Goal: Information Seeking & Learning: Check status

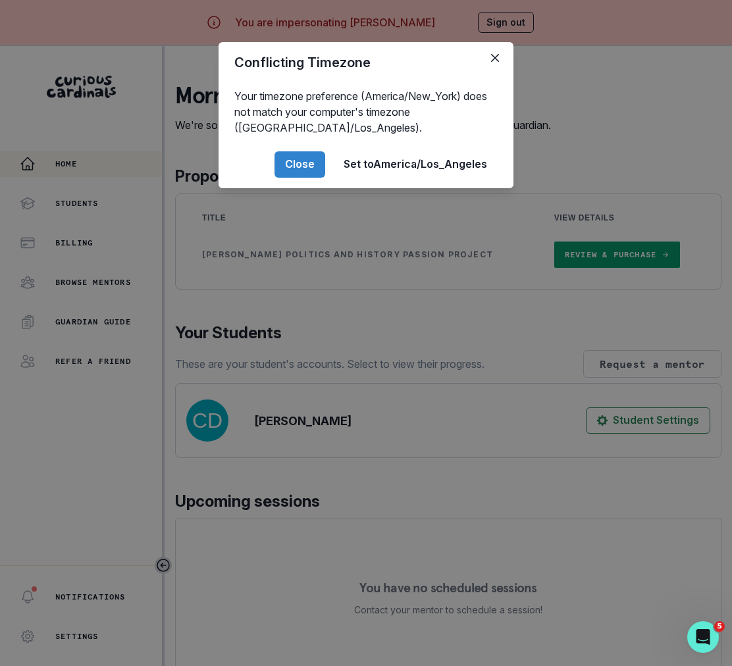
click at [292, 498] on div "Conflicting Timezone Your timezone preference (America/New_York) does not match…" at bounding box center [366, 333] width 732 height 666
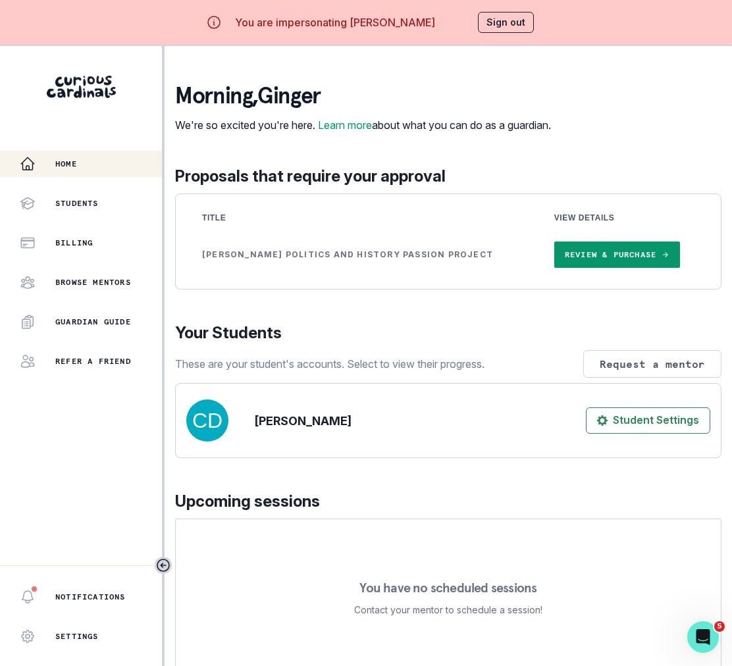
scroll to position [220, 0]
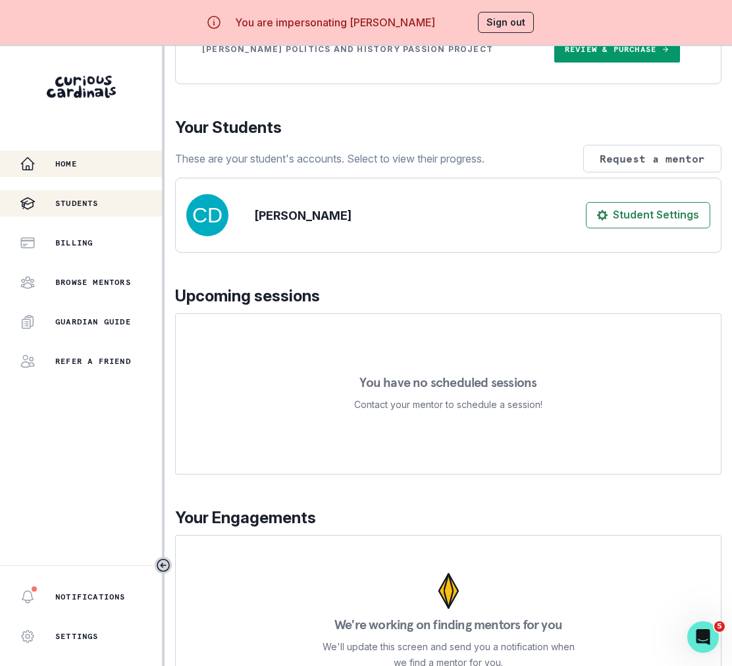
click at [126, 205] on div "Students" at bounding box center [91, 203] width 142 height 16
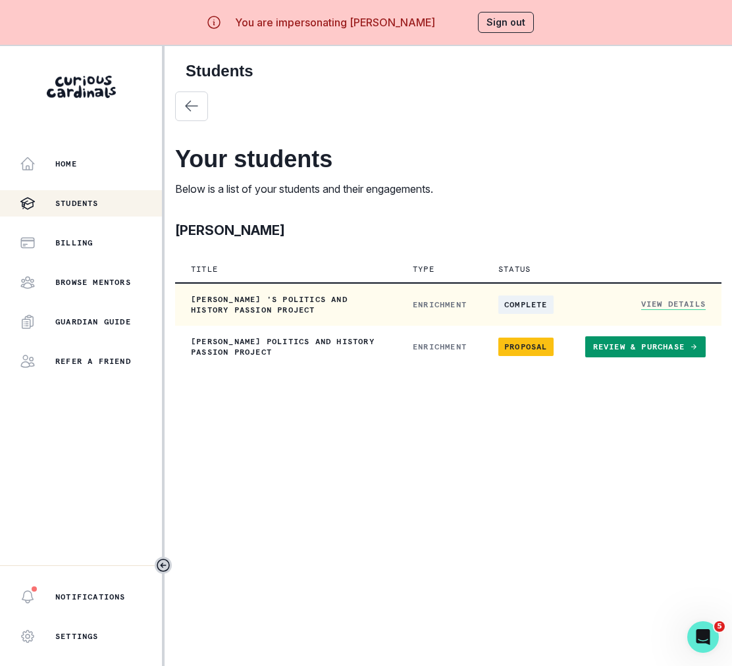
click at [675, 299] on link "View Details" at bounding box center [673, 304] width 64 height 11
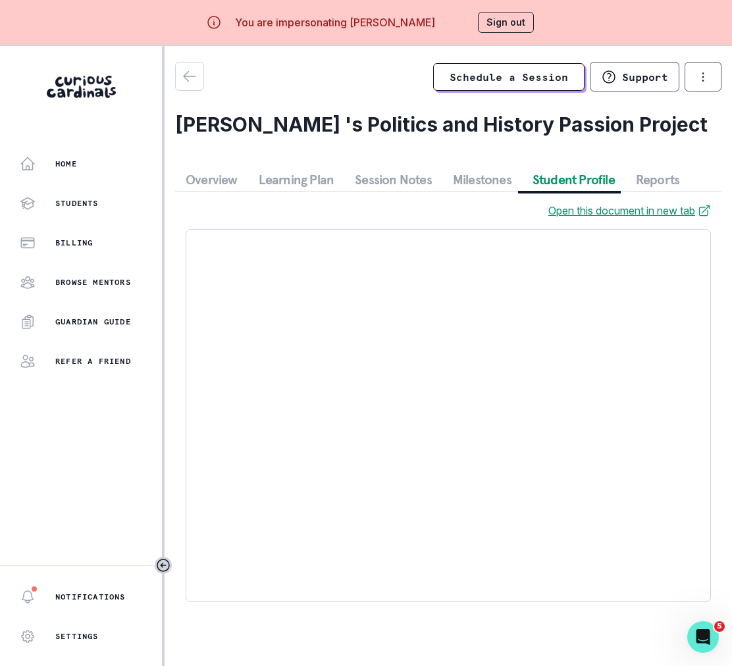
click at [545, 170] on button "Student Profile" at bounding box center [573, 180] width 103 height 24
click at [573, 216] on link "Open this document in new tab" at bounding box center [629, 211] width 163 height 16
click at [517, 19] on button "Sign out" at bounding box center [506, 22] width 56 height 21
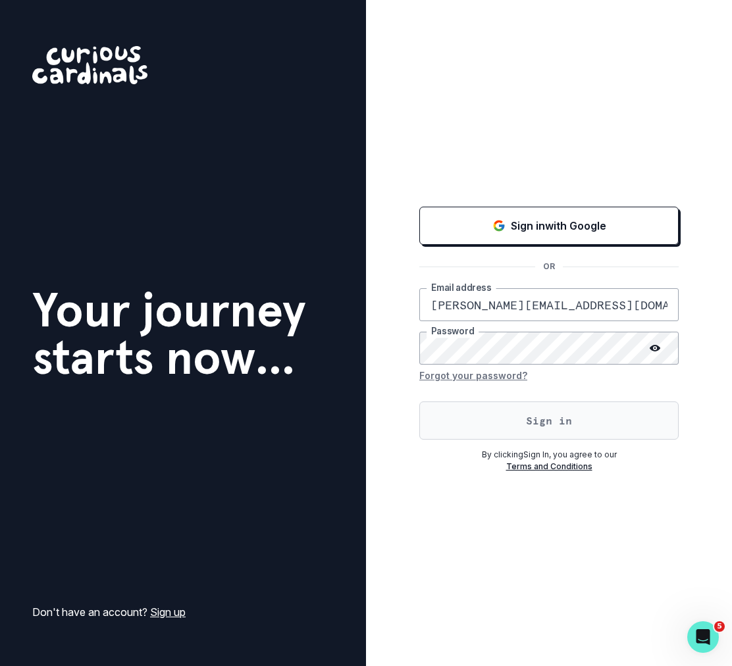
click at [567, 411] on button "Sign in" at bounding box center [548, 420] width 259 height 38
